Goal: Task Accomplishment & Management: Manage account settings

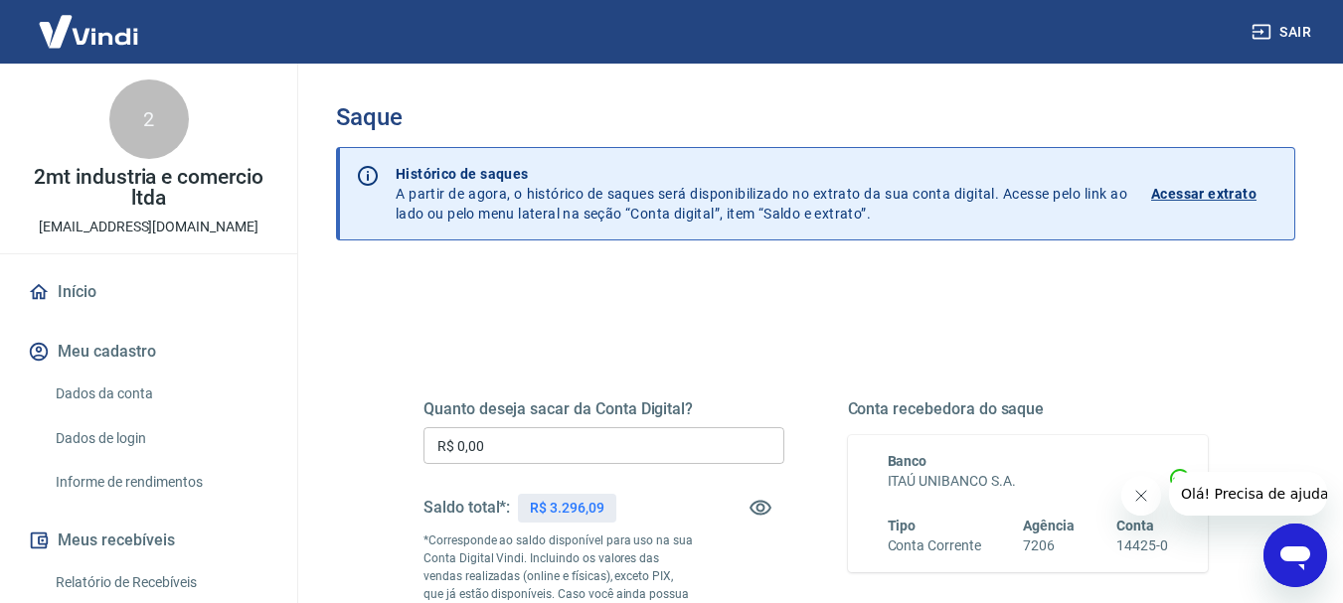
click at [486, 456] on input "R$ 0,00" at bounding box center [603, 445] width 361 height 37
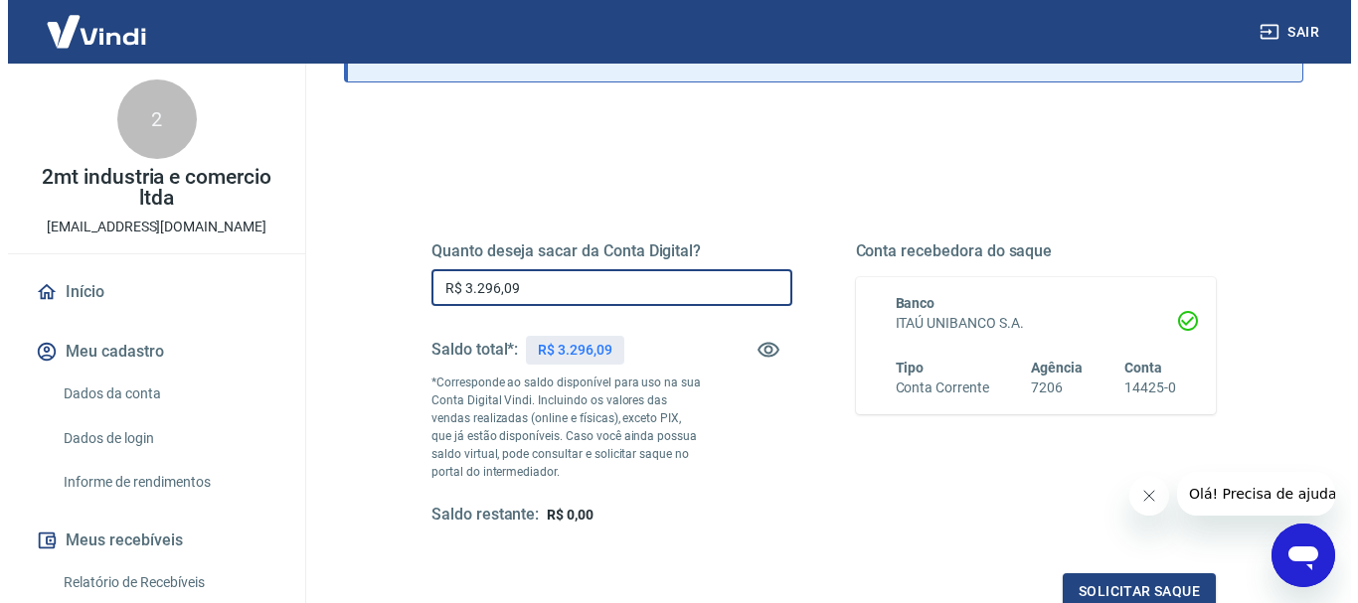
scroll to position [398, 0]
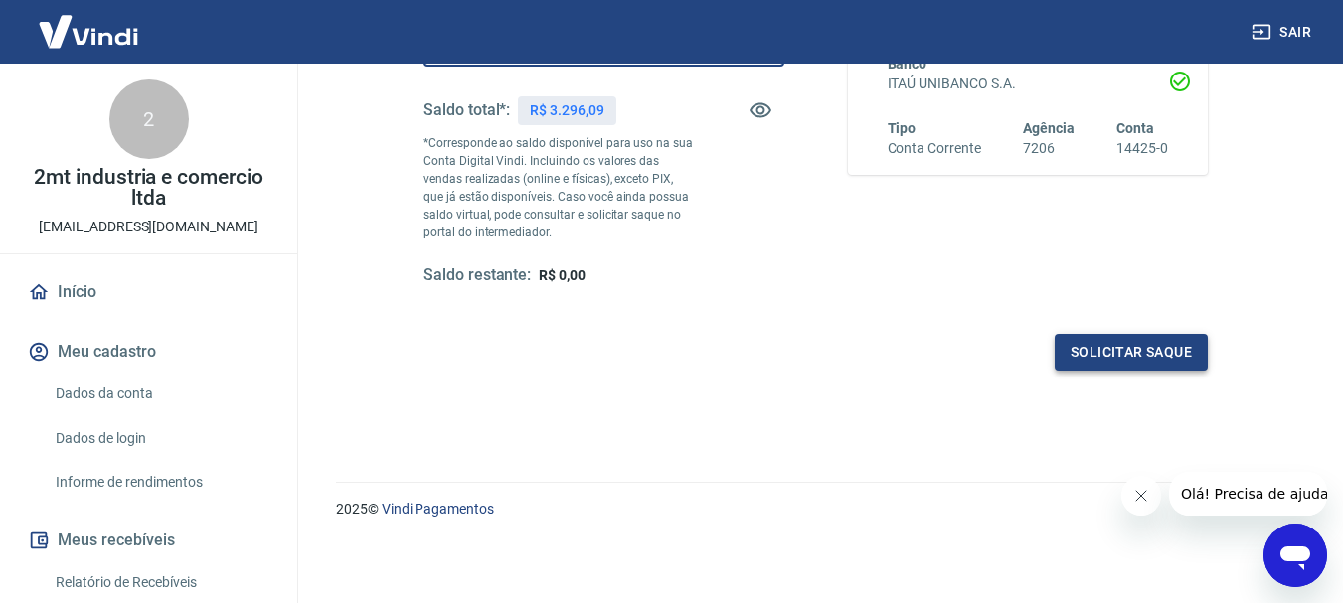
type input "R$ 3.296,09"
click at [1147, 338] on button "Solicitar saque" at bounding box center [1131, 352] width 153 height 37
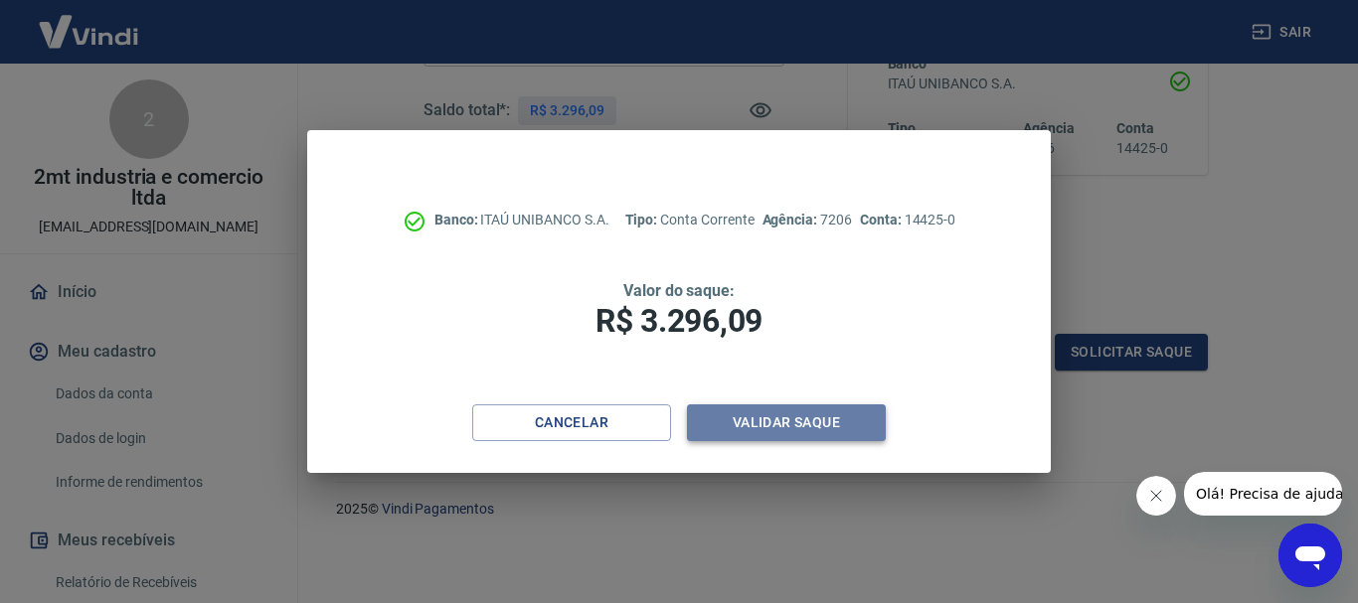
click at [760, 413] on button "Validar saque" at bounding box center [786, 423] width 199 height 37
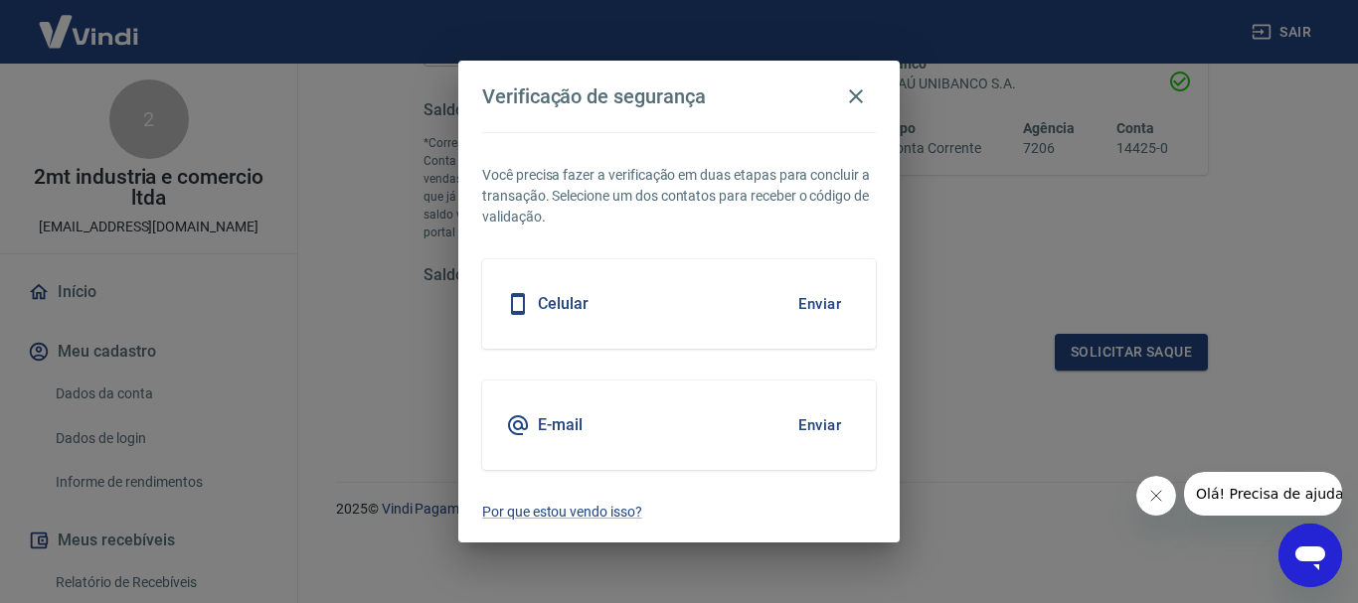
click at [563, 302] on h5 "Celular" at bounding box center [563, 304] width 51 height 20
click at [814, 303] on button "Enviar" at bounding box center [819, 304] width 65 height 42
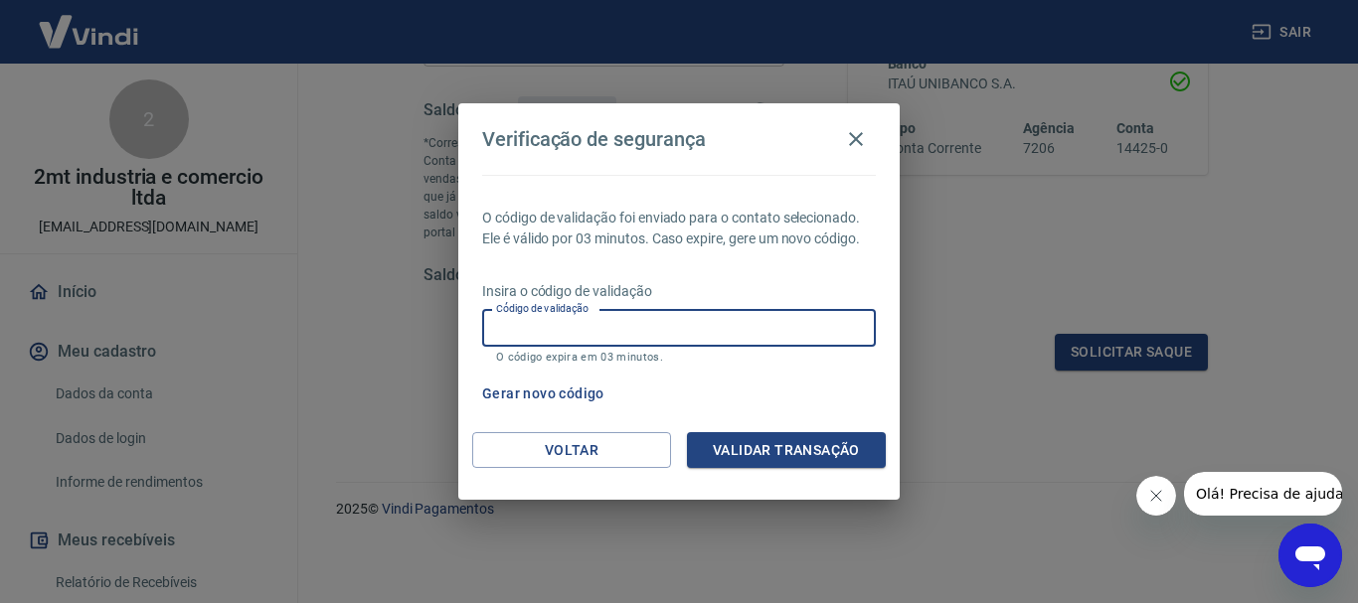
click at [641, 335] on input "Código de validação" at bounding box center [679, 328] width 394 height 37
click at [556, 335] on input "Código de validação" at bounding box center [679, 328] width 394 height 37
type input "488270"
click at [766, 449] on button "Validar transação" at bounding box center [786, 450] width 199 height 37
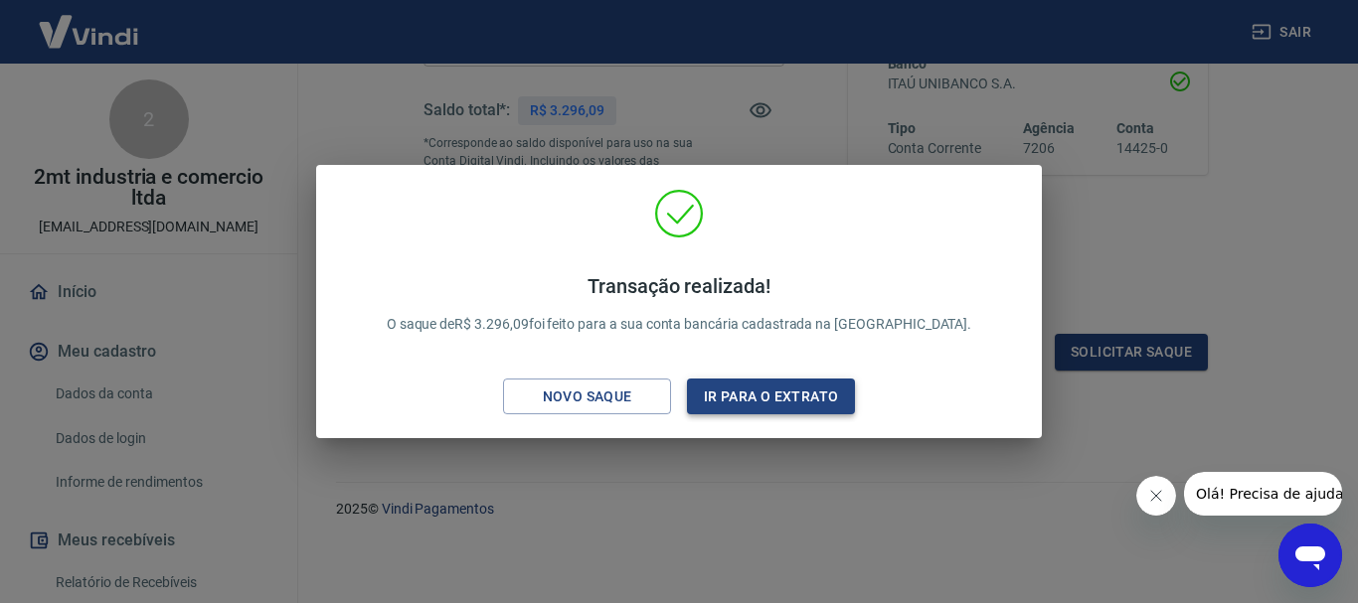
click at [738, 413] on button "Ir para o extrato" at bounding box center [771, 397] width 168 height 37
